Goal: Find specific page/section: Find specific page/section

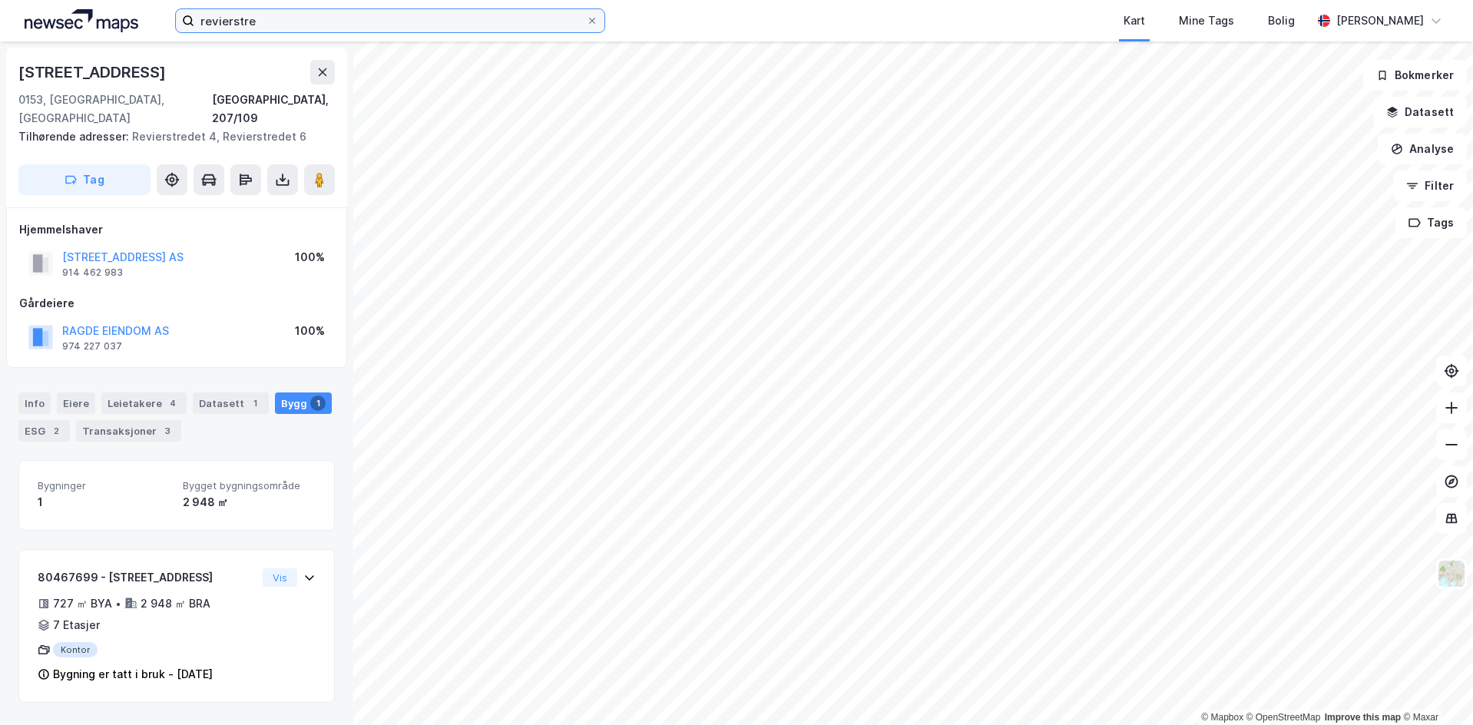
click at [307, 25] on input "revierstre" at bounding box center [390, 20] width 392 height 23
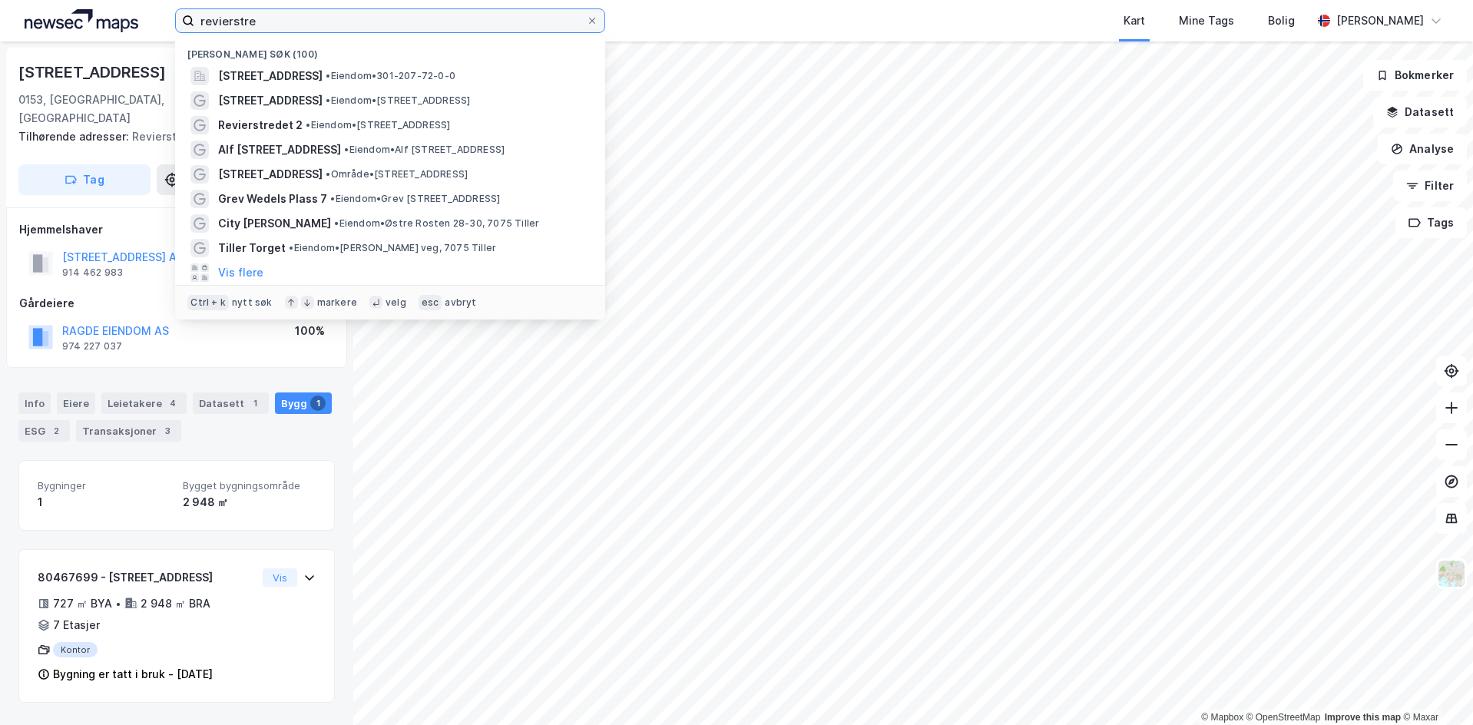
click at [307, 25] on input "revierstre" at bounding box center [390, 20] width 392 height 23
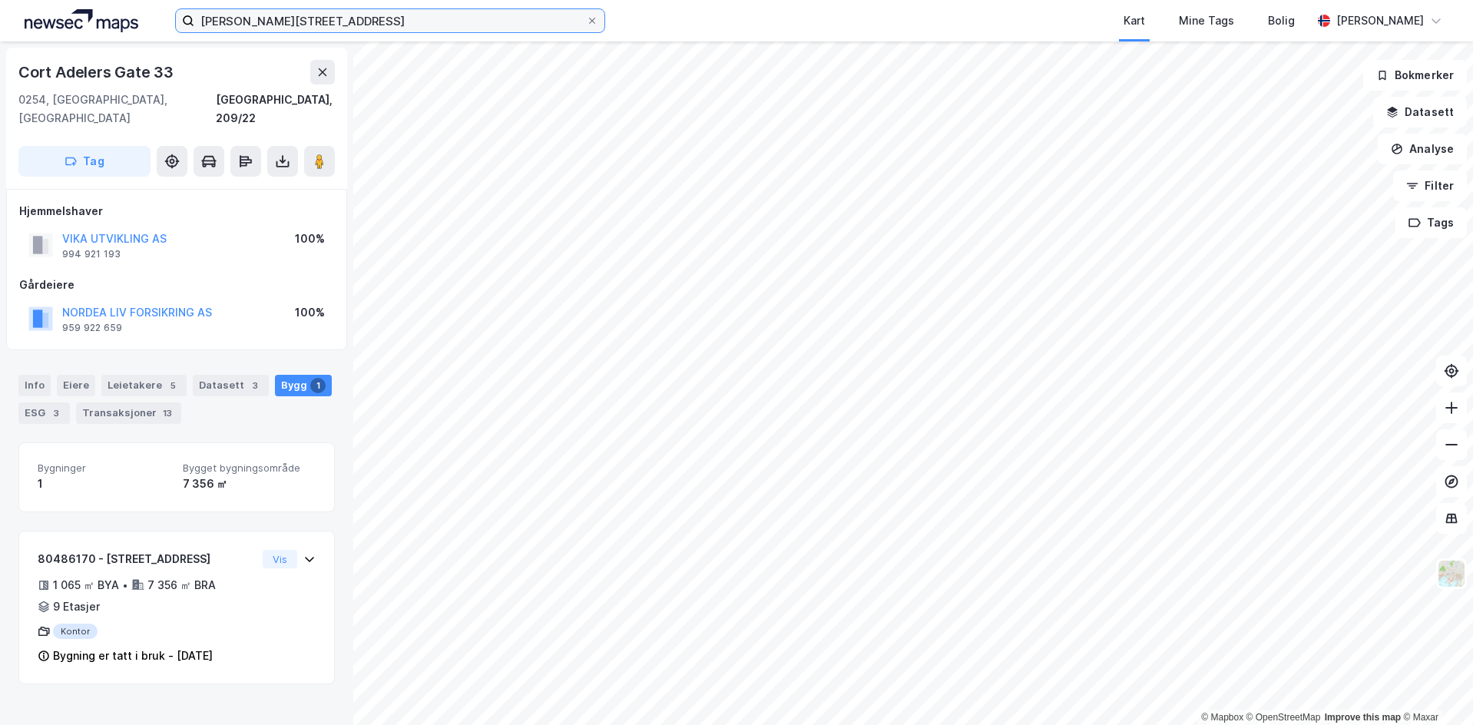
click at [269, 24] on input "[PERSON_NAME][STREET_ADDRESS]" at bounding box center [390, 20] width 392 height 23
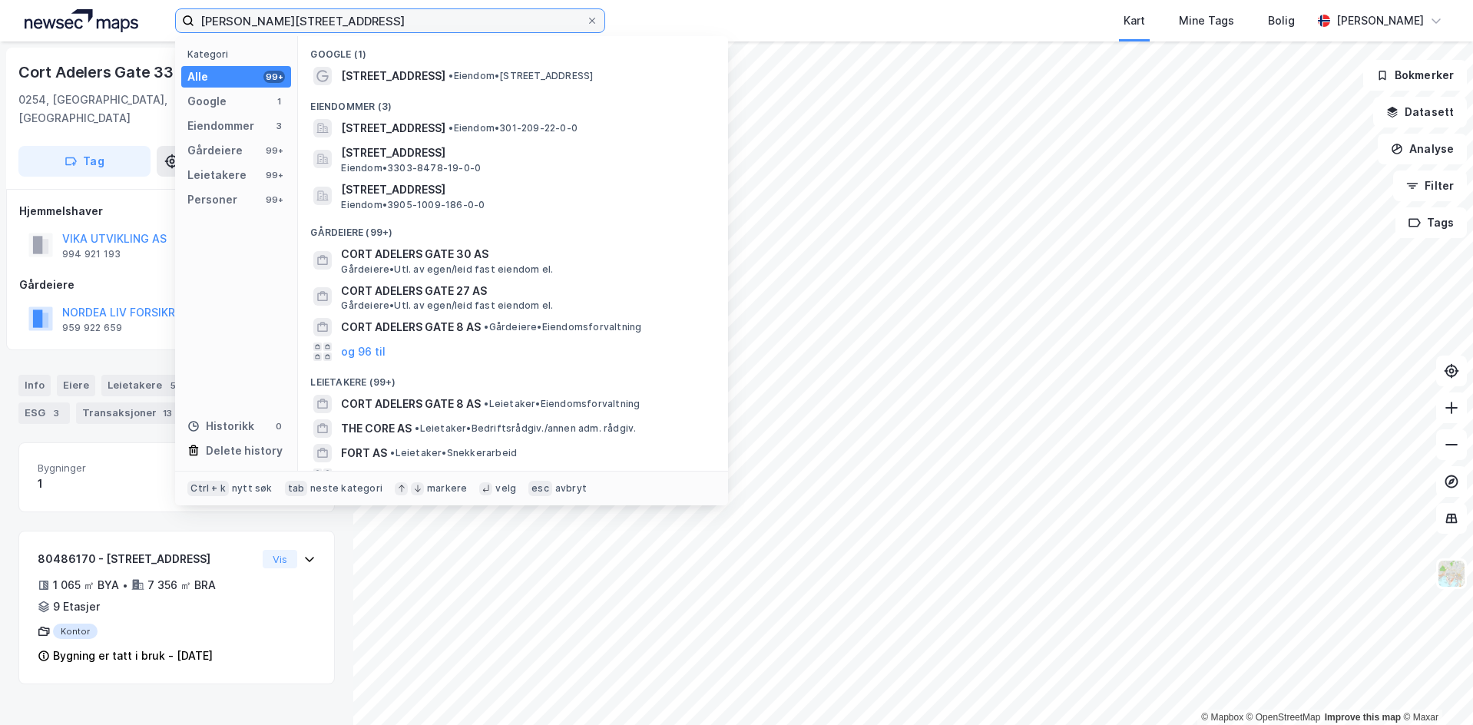
click at [269, 24] on input "[PERSON_NAME][STREET_ADDRESS]" at bounding box center [390, 20] width 392 height 23
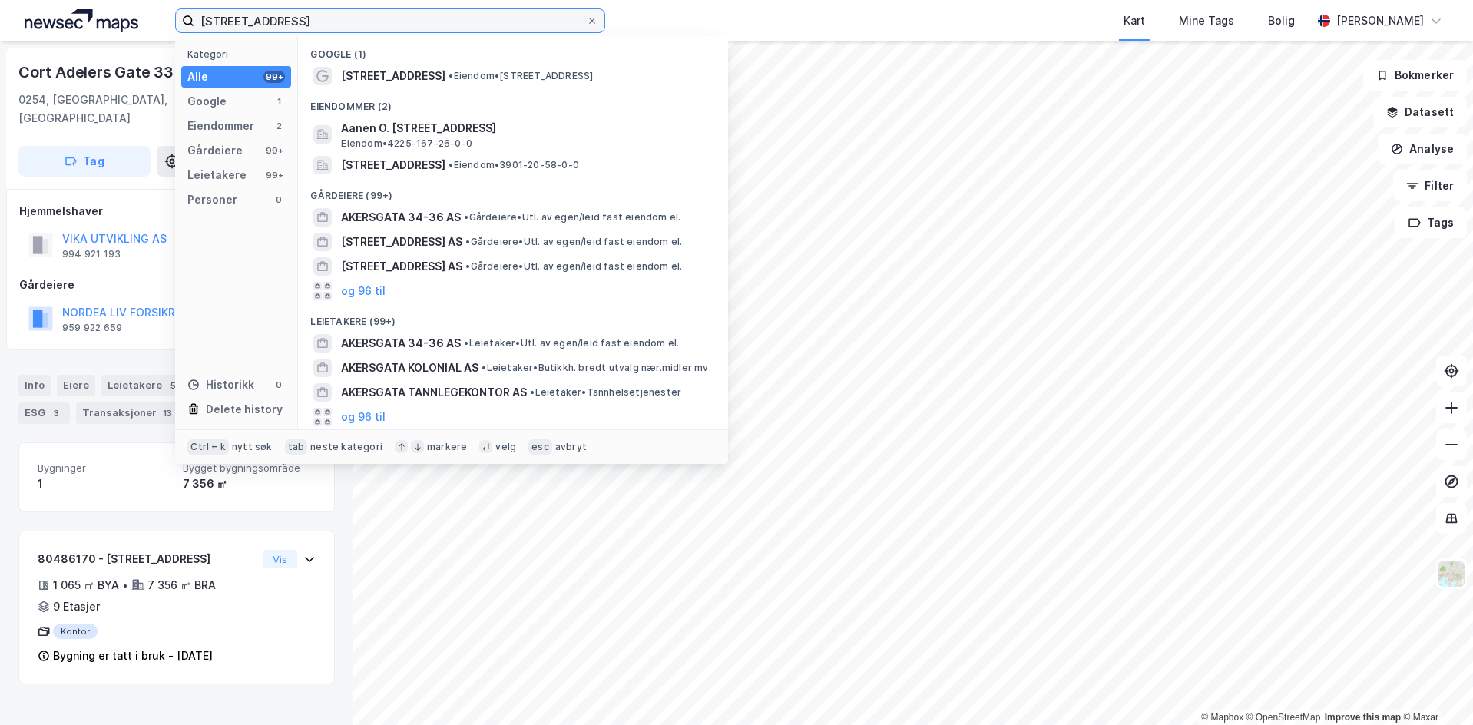
type input "[STREET_ADDRESS]"
